Goal: Find specific page/section: Find specific page/section

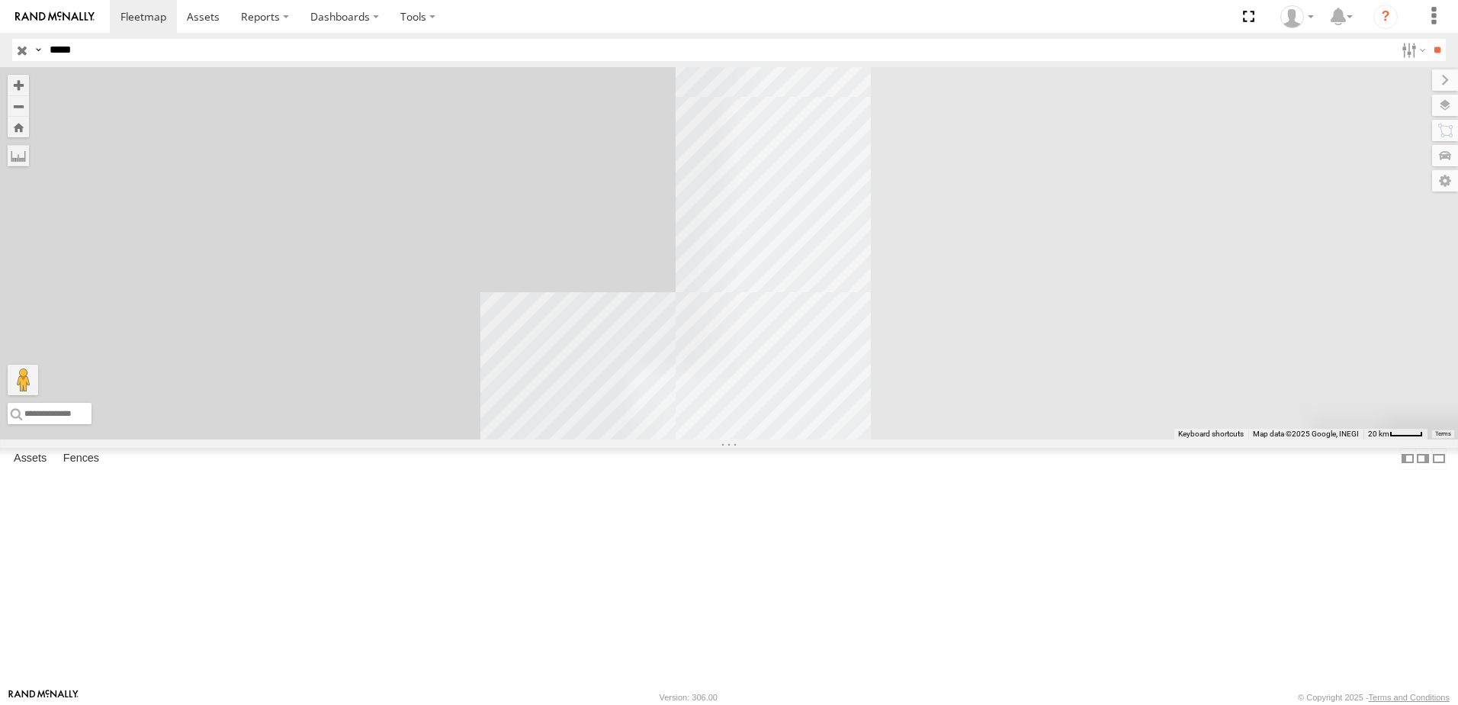
type input "*****"
click at [1429, 39] on input "**" at bounding box center [1438, 50] width 18 height 22
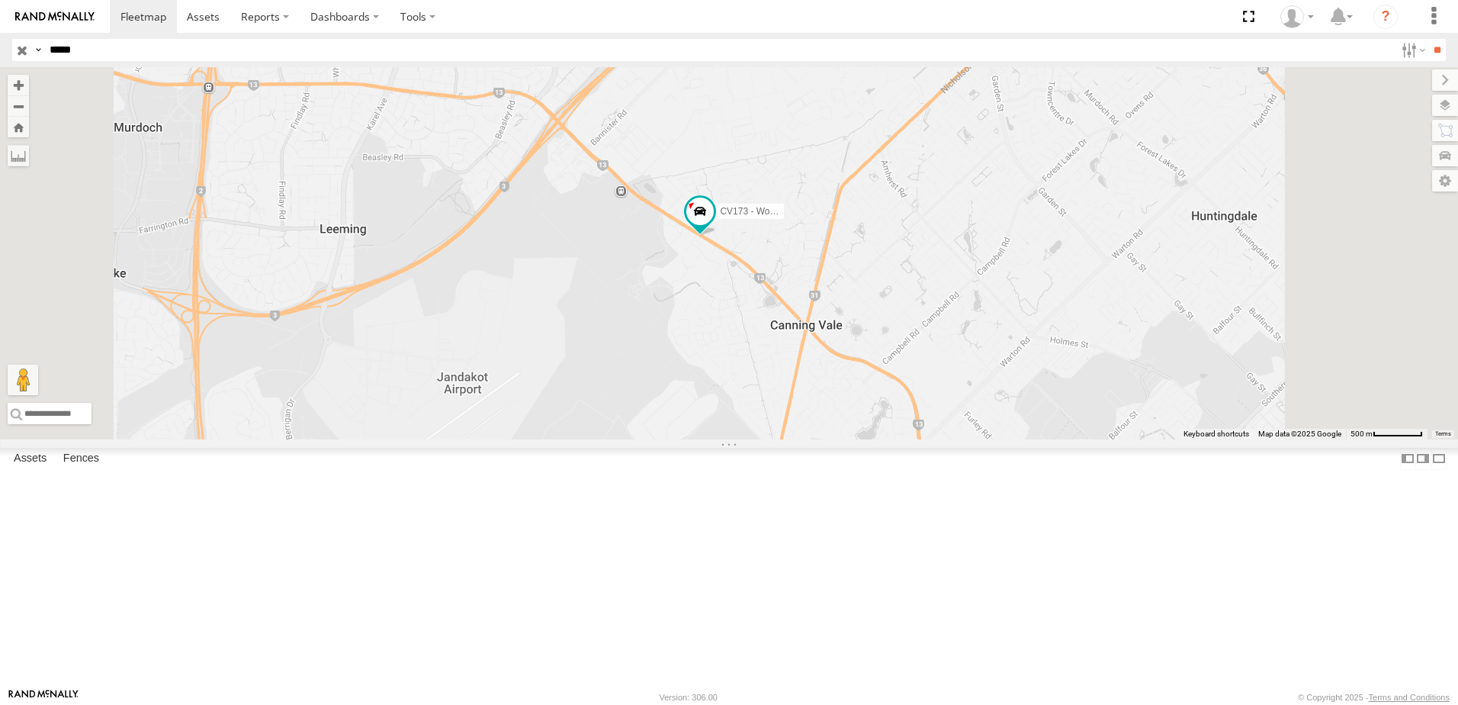
click at [890, 403] on div "CV173 - Workshop" at bounding box center [729, 253] width 1458 height 372
click at [0, 0] on span at bounding box center [0, 0] width 0 height 0
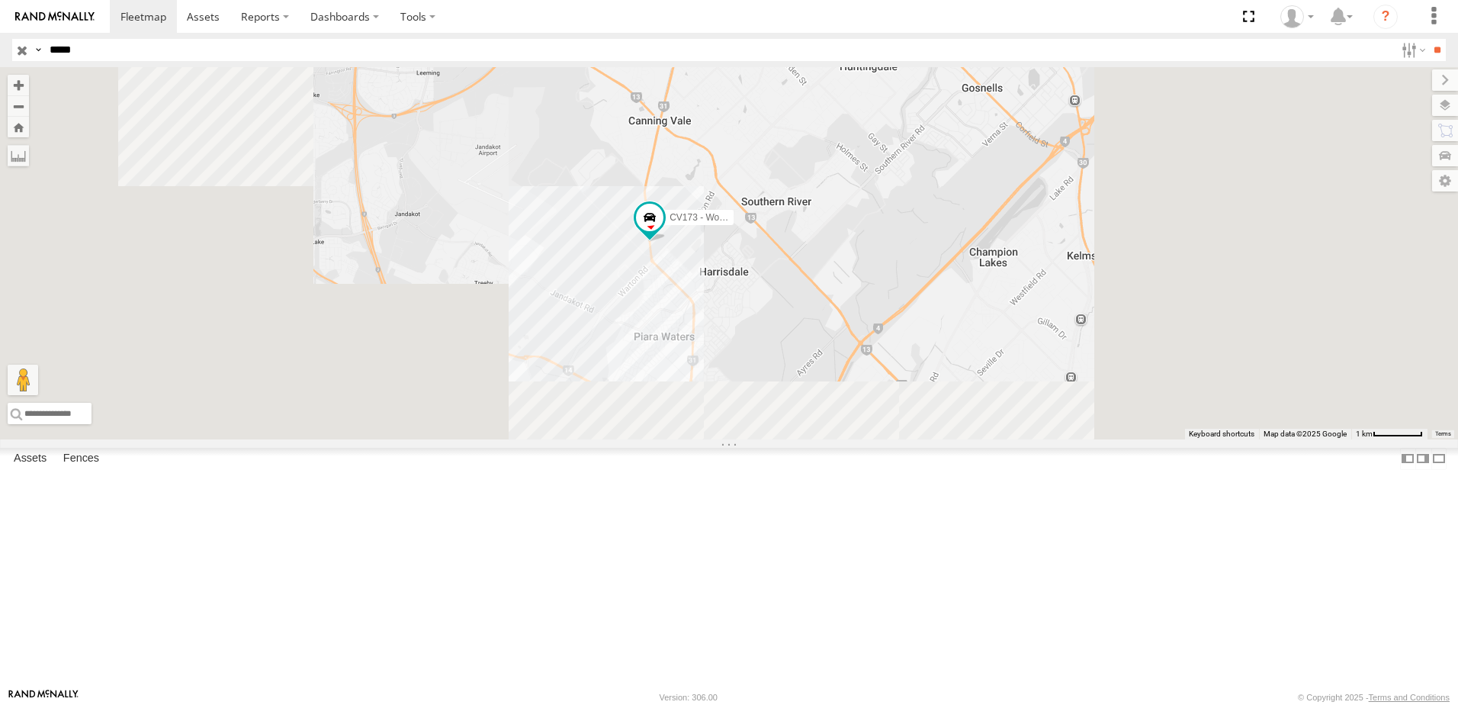
drag, startPoint x: 791, startPoint y: 395, endPoint x: 794, endPoint y: 266, distance: 128.9
click at [794, 266] on div "CV173 - Workshop" at bounding box center [729, 253] width 1458 height 372
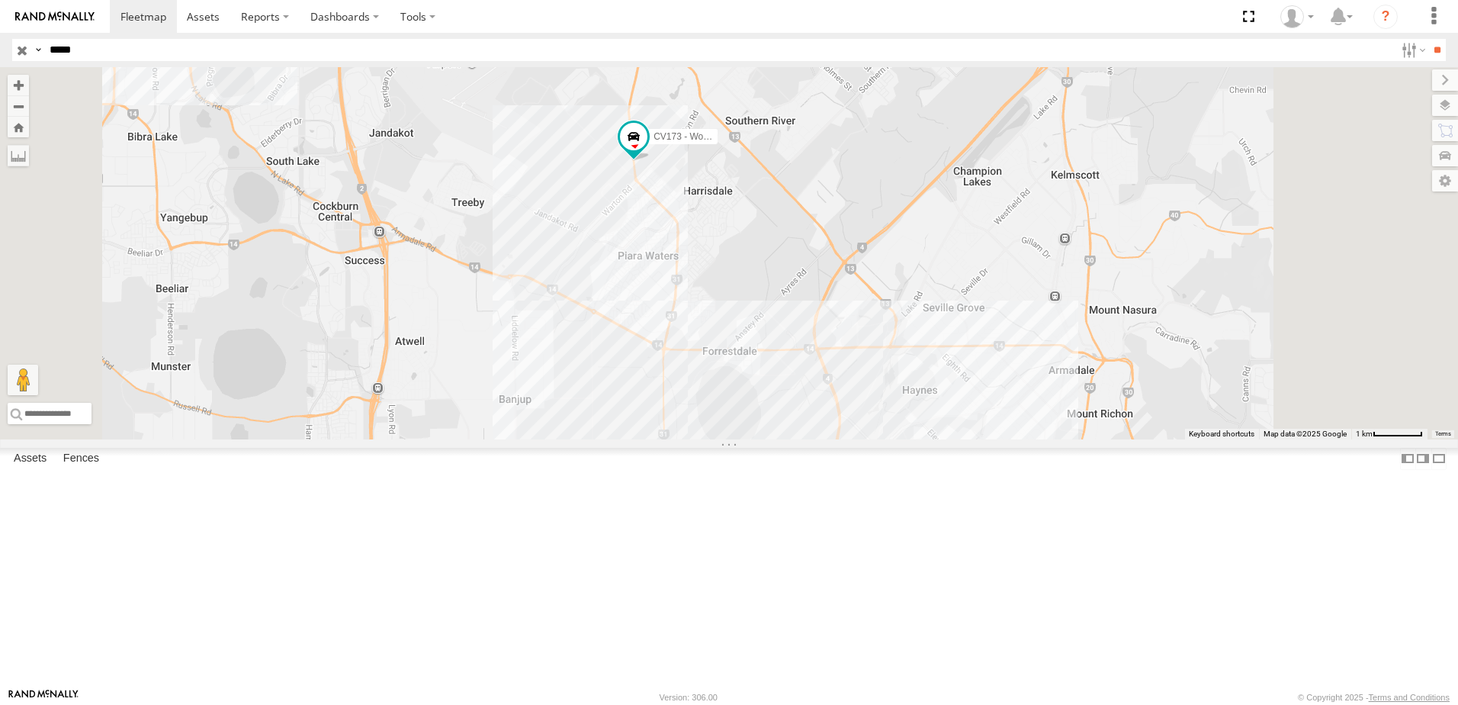
drag, startPoint x: 796, startPoint y: 357, endPoint x: 801, endPoint y: 310, distance: 46.8
click at [801, 310] on div "CV173 - Workshop" at bounding box center [729, 253] width 1458 height 372
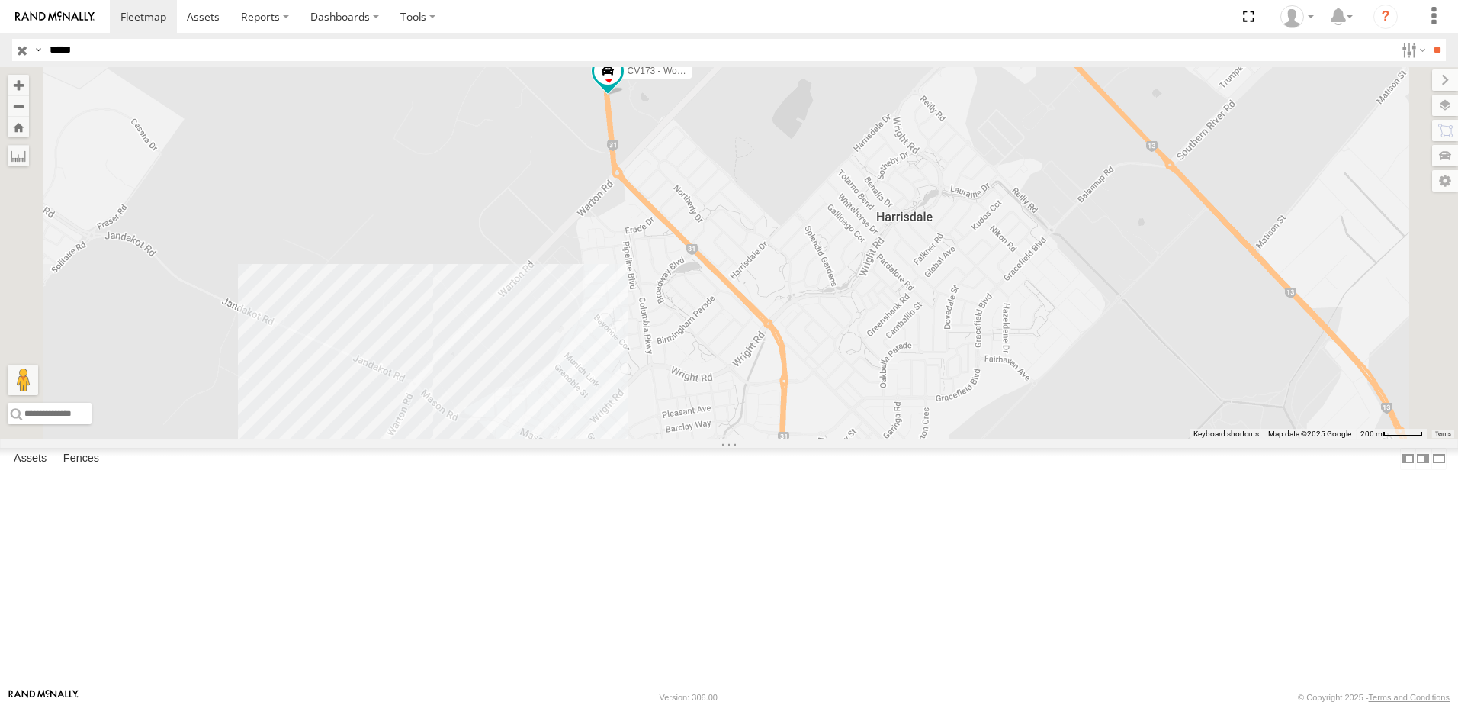
drag, startPoint x: 812, startPoint y: 305, endPoint x: 812, endPoint y: 297, distance: 8.4
click at [812, 297] on div "CV173 - Workshop" at bounding box center [729, 253] width 1458 height 372
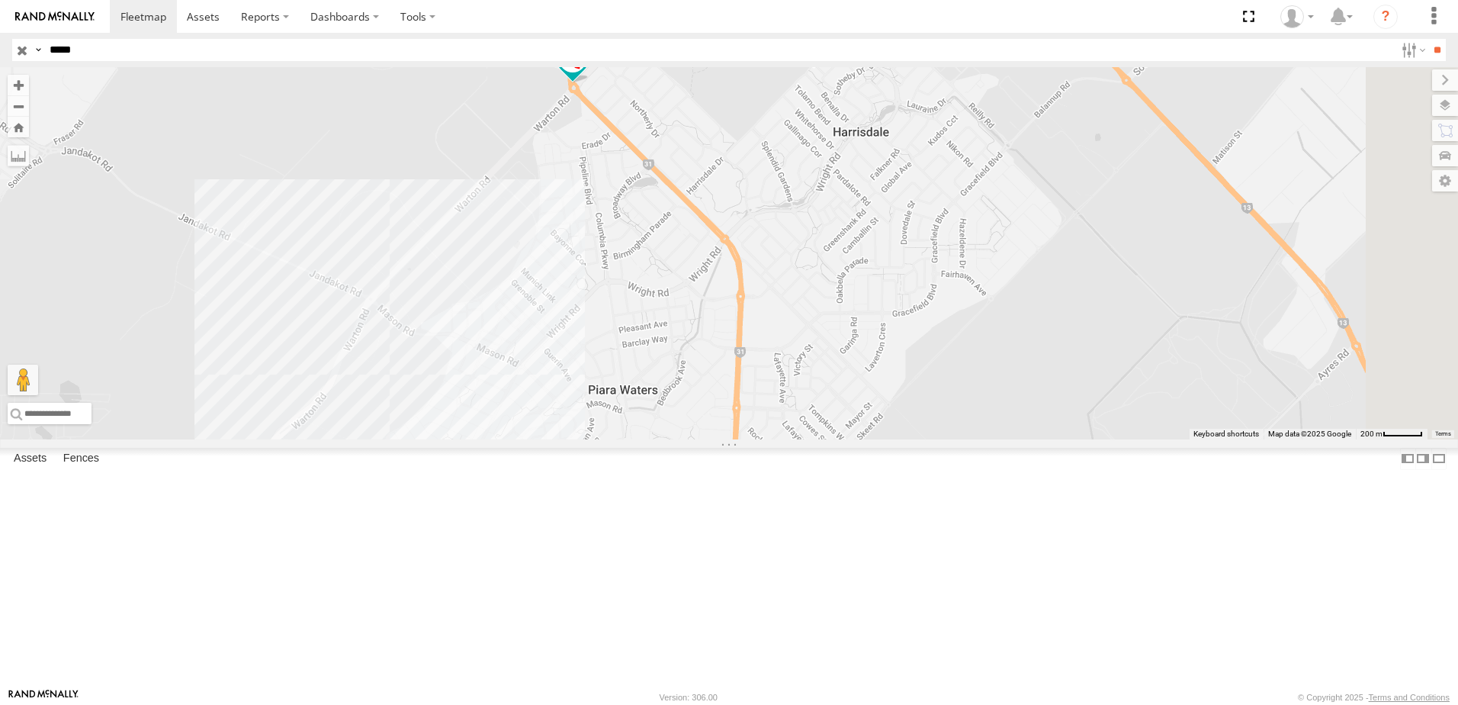
drag, startPoint x: 783, startPoint y: 316, endPoint x: 696, endPoint y: 278, distance: 95.6
click at [740, 242] on div "CV173 - Workshop" at bounding box center [729, 253] width 1458 height 372
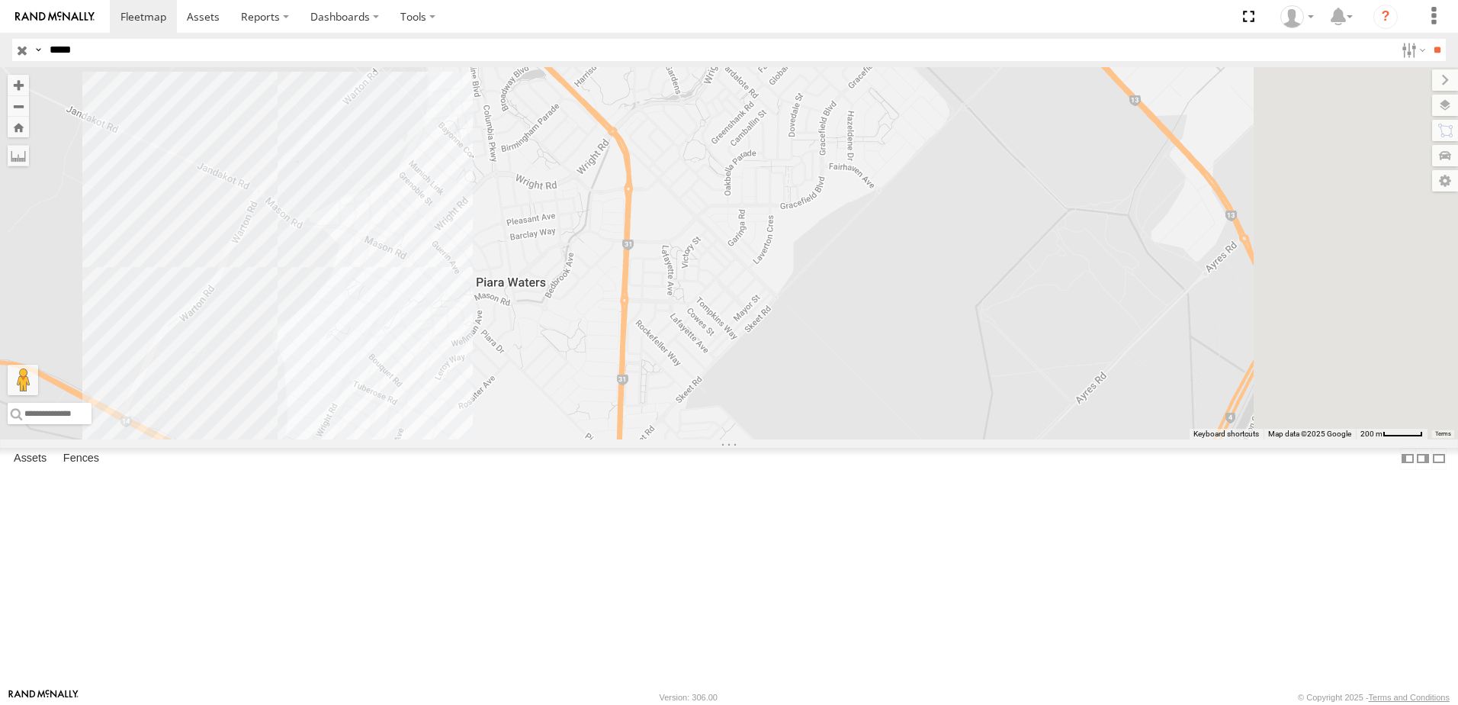
drag, startPoint x: 583, startPoint y: 358, endPoint x: 512, endPoint y: 245, distance: 134.0
click at [509, 252] on div "CV173 - Workshop" at bounding box center [729, 253] width 1458 height 372
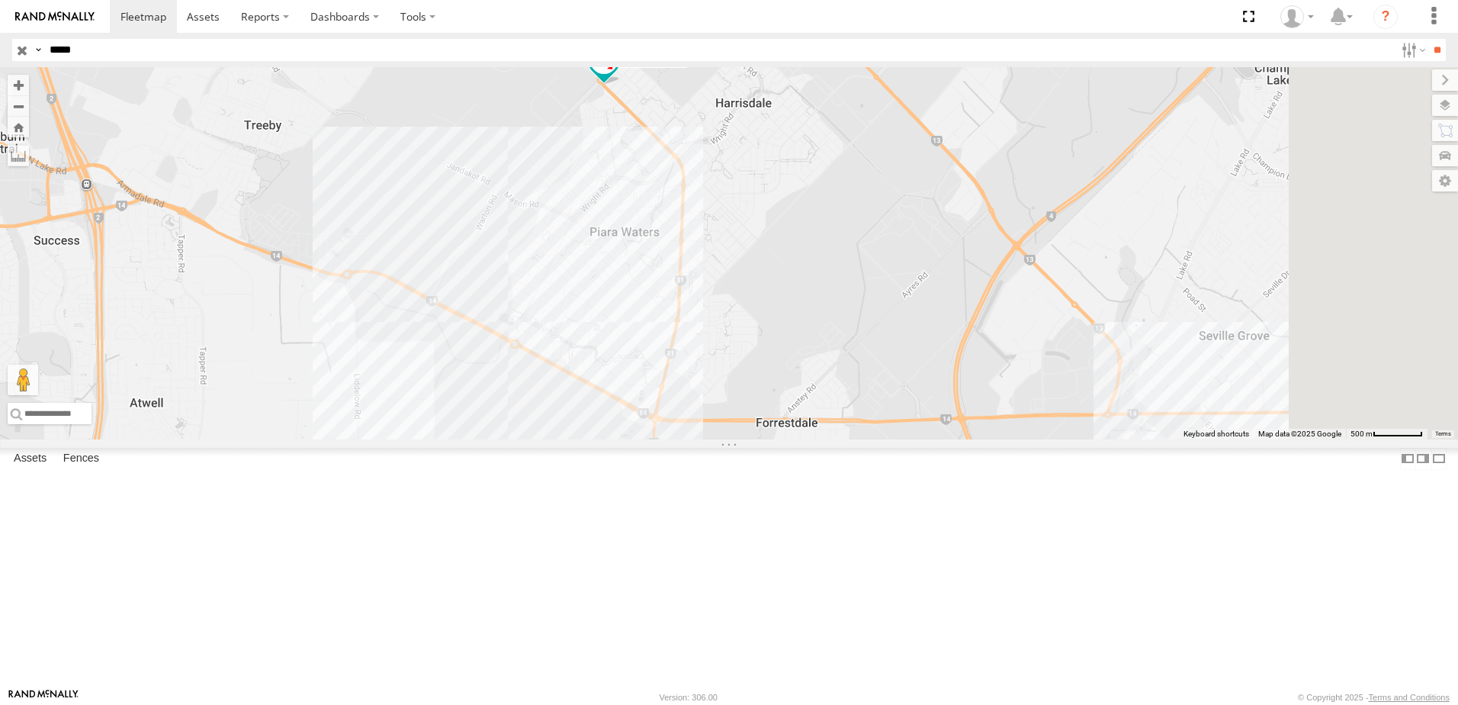
drag, startPoint x: 1057, startPoint y: 447, endPoint x: 924, endPoint y: 257, distance: 231.7
click at [924, 257] on div "CV173 - Workshop" at bounding box center [729, 253] width 1458 height 372
